Goal: Obtain resource: Download file/media

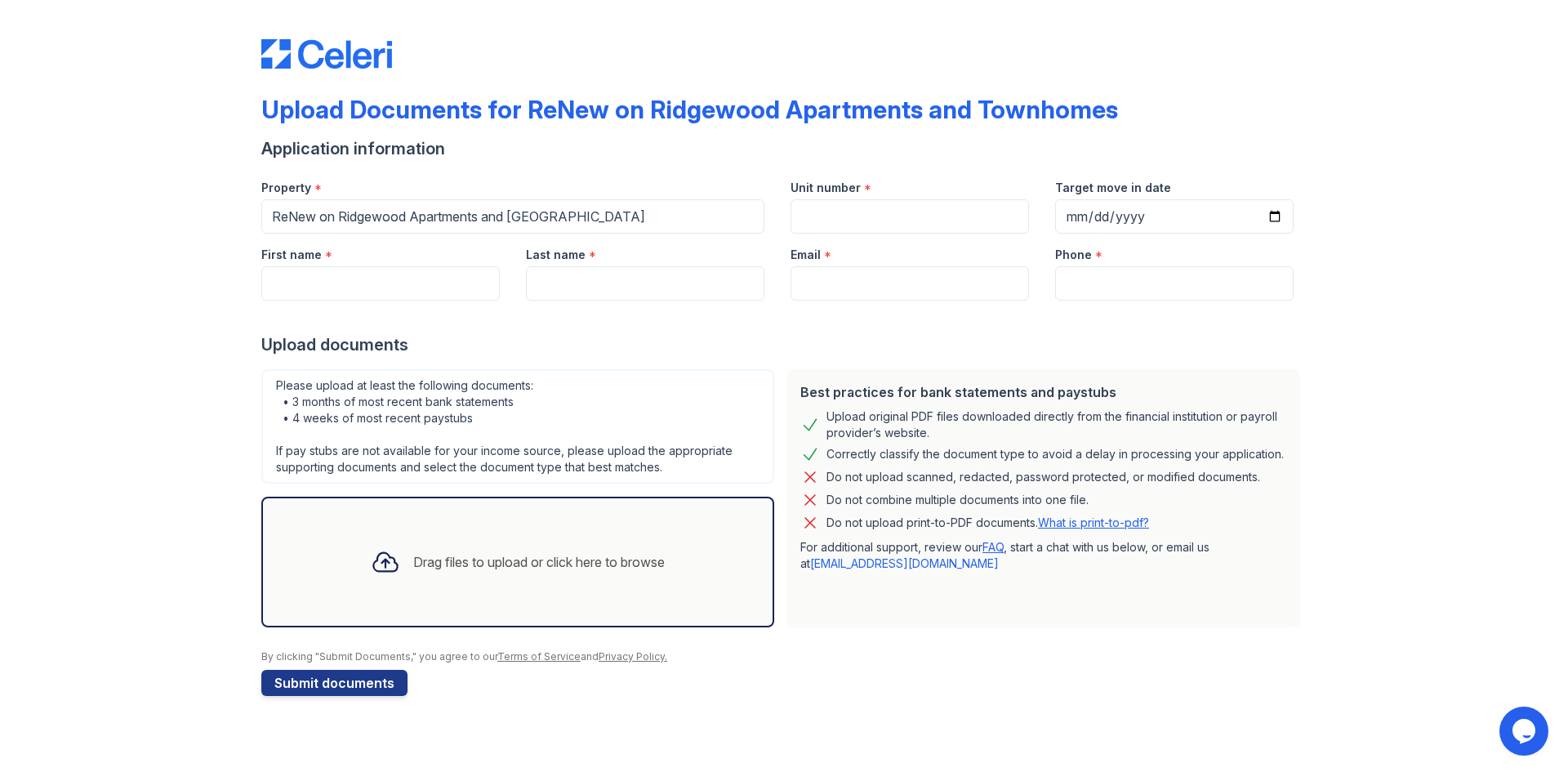
click at [286, 53] on img at bounding box center [326, 53] width 131 height 29
click at [332, 65] on img at bounding box center [326, 53] width 131 height 29
click at [314, 65] on img at bounding box center [326, 53] width 131 height 29
click at [263, 58] on img at bounding box center [326, 53] width 131 height 29
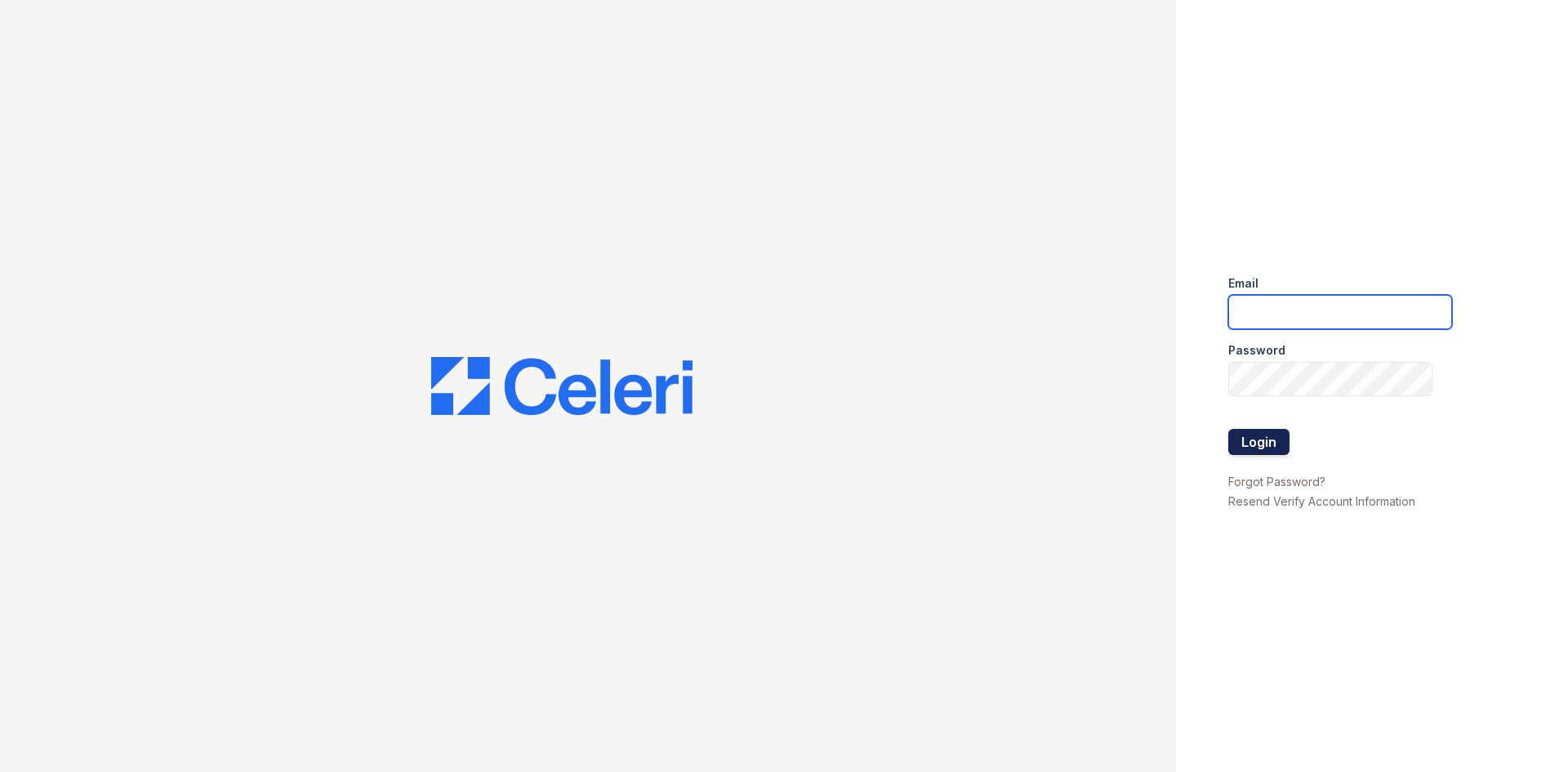
type input "[EMAIL_ADDRESS][DOMAIN_NAME]"
click at [1277, 443] on button "Login" at bounding box center [1258, 441] width 61 height 26
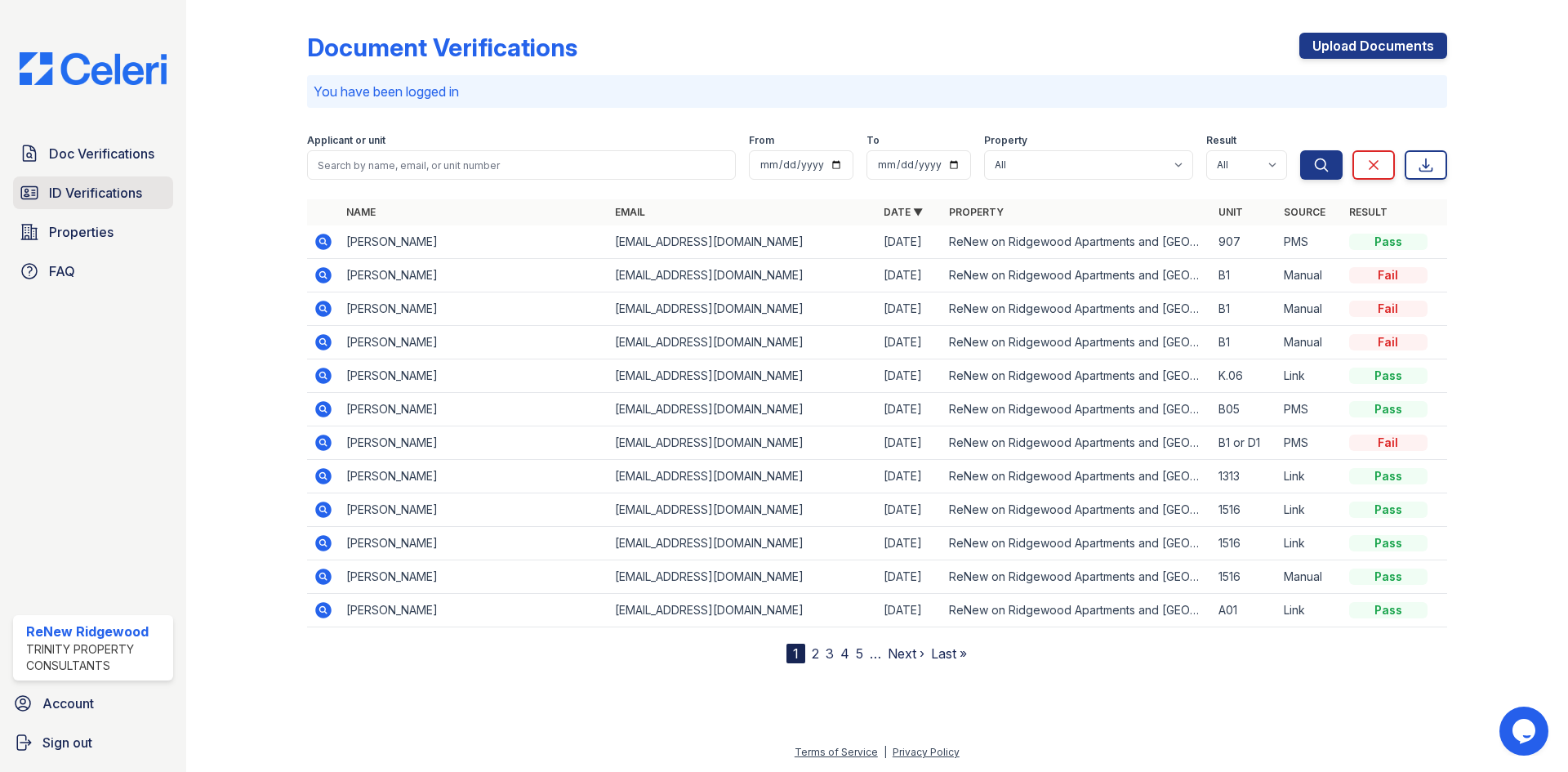
click at [135, 200] on span "ID Verifications" at bounding box center [95, 193] width 93 height 20
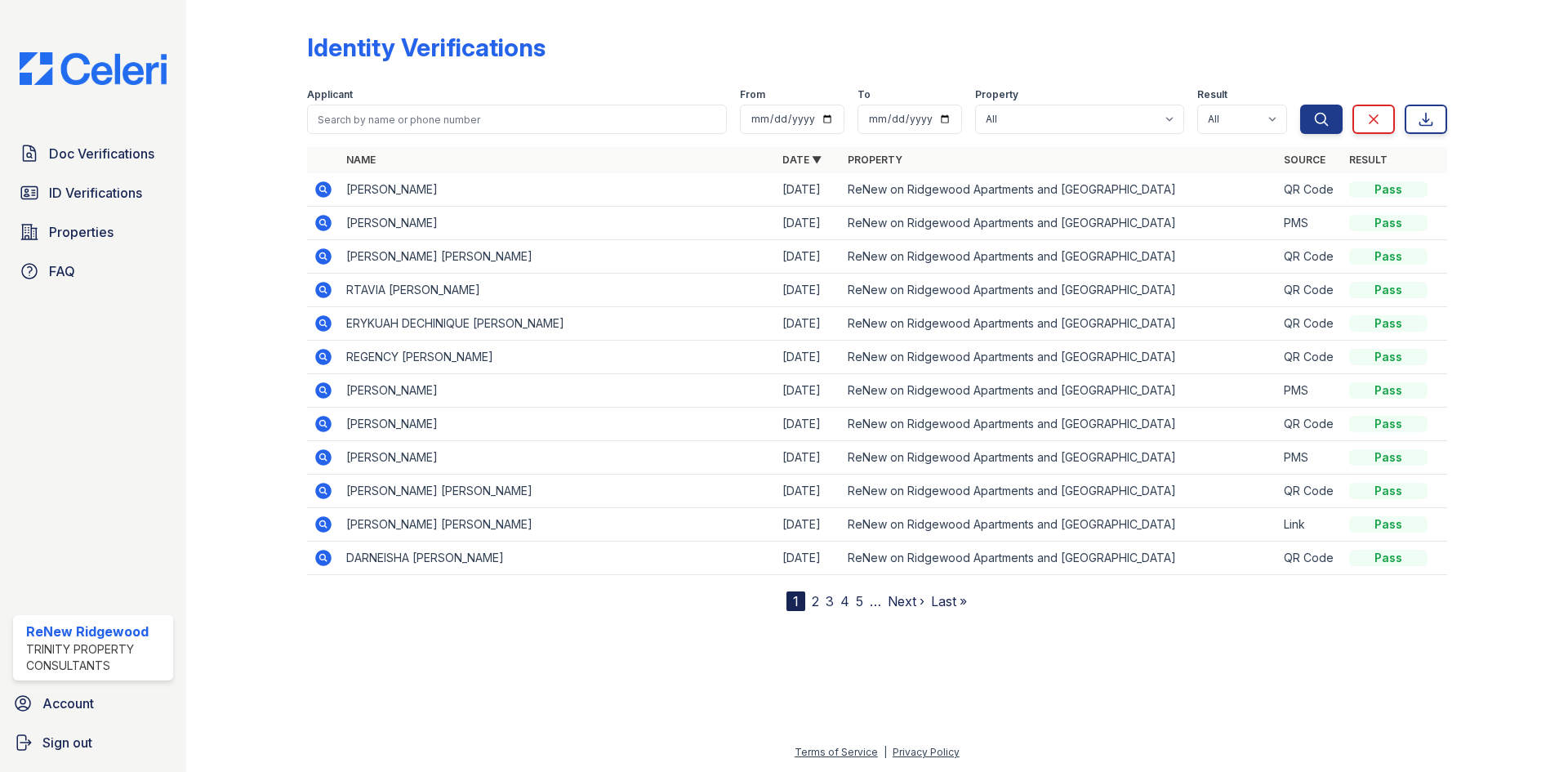
click at [325, 195] on icon at bounding box center [323, 189] width 16 height 16
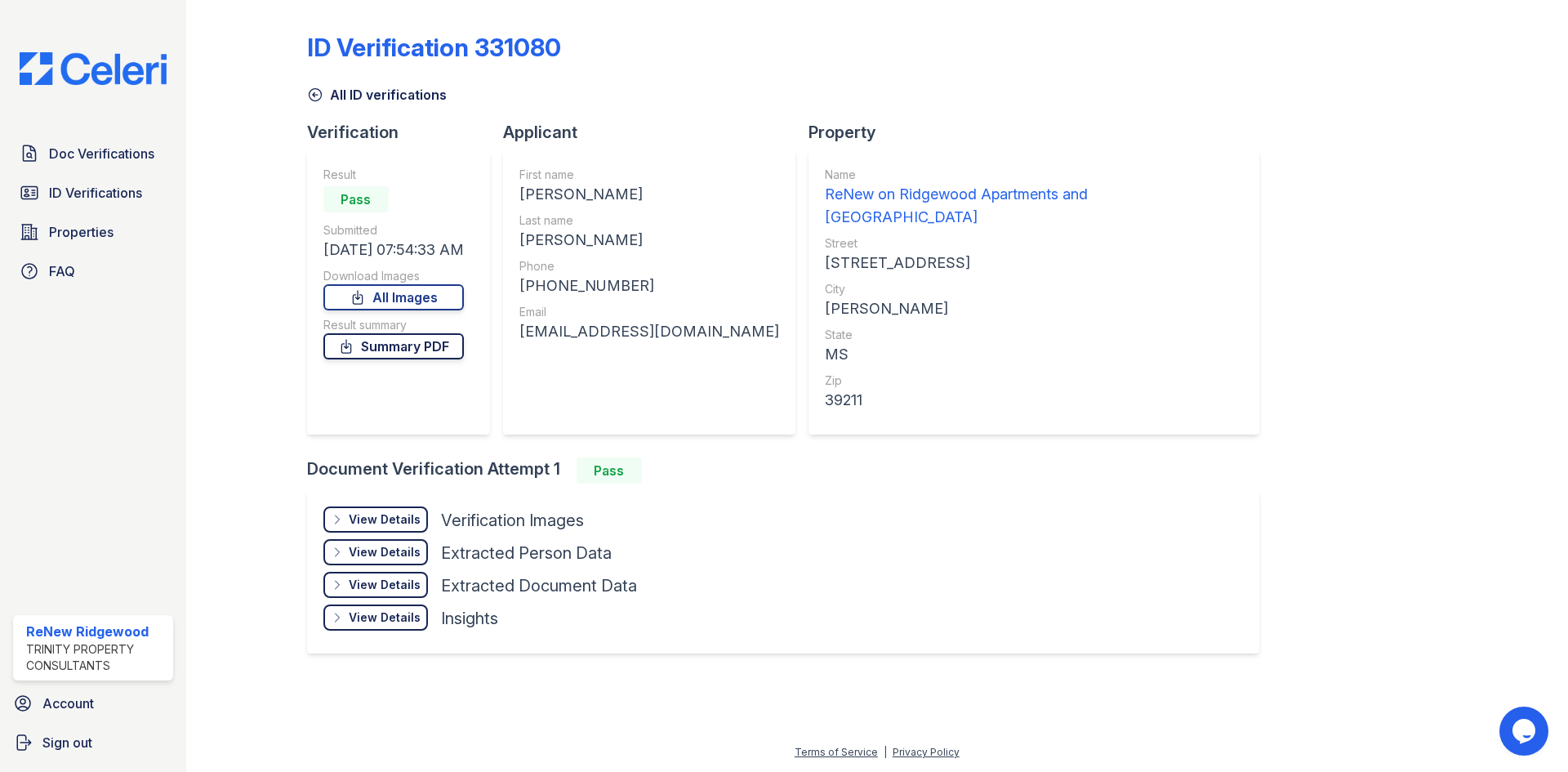
click at [429, 342] on link "Summary PDF" at bounding box center [394, 346] width 141 height 26
